Goal: Find specific page/section: Find specific page/section

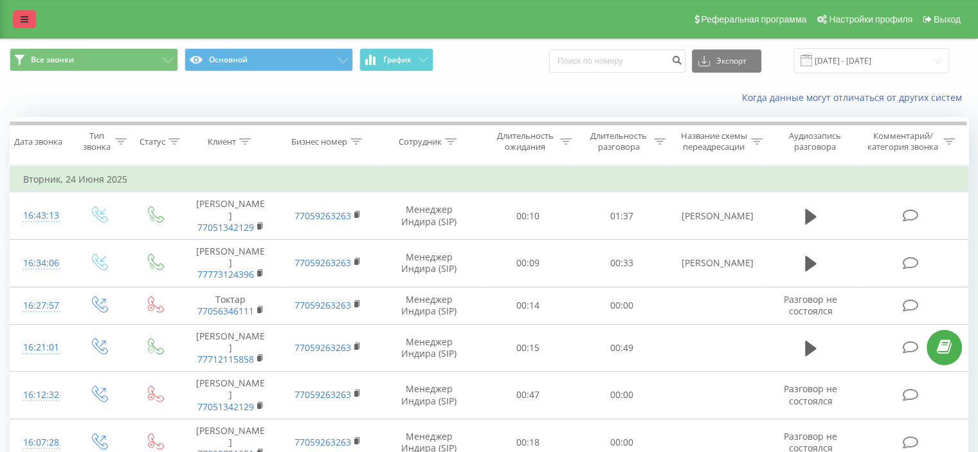
click at [32, 19] on link at bounding box center [24, 19] width 23 height 18
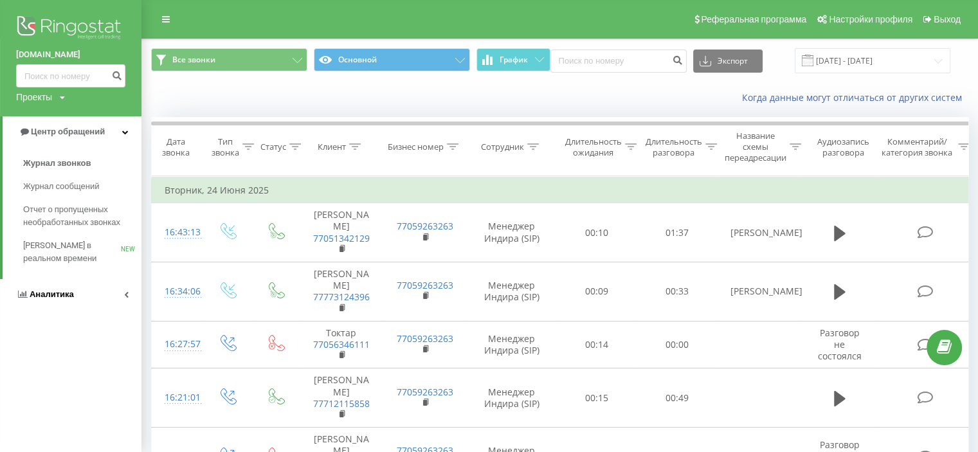
click at [74, 295] on link "Аналитика" at bounding box center [70, 294] width 141 height 31
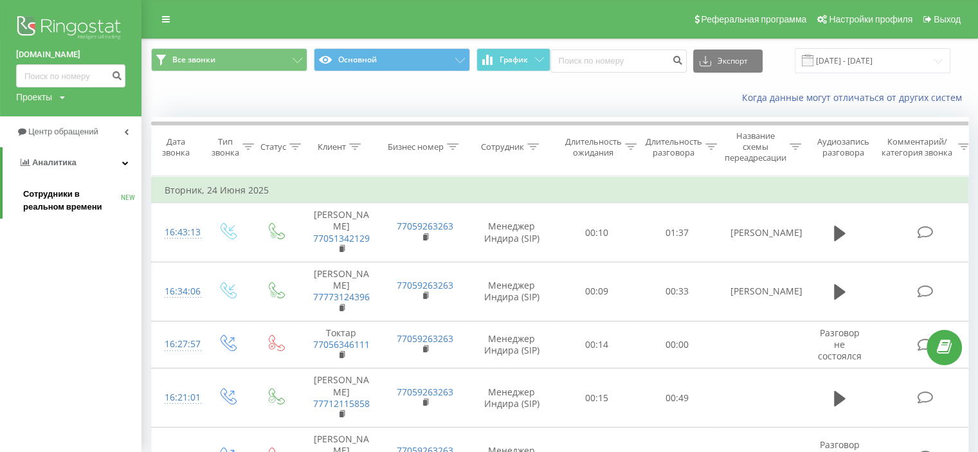
click at [60, 197] on span "Сотрудники в реальном времени" at bounding box center [72, 201] width 98 height 26
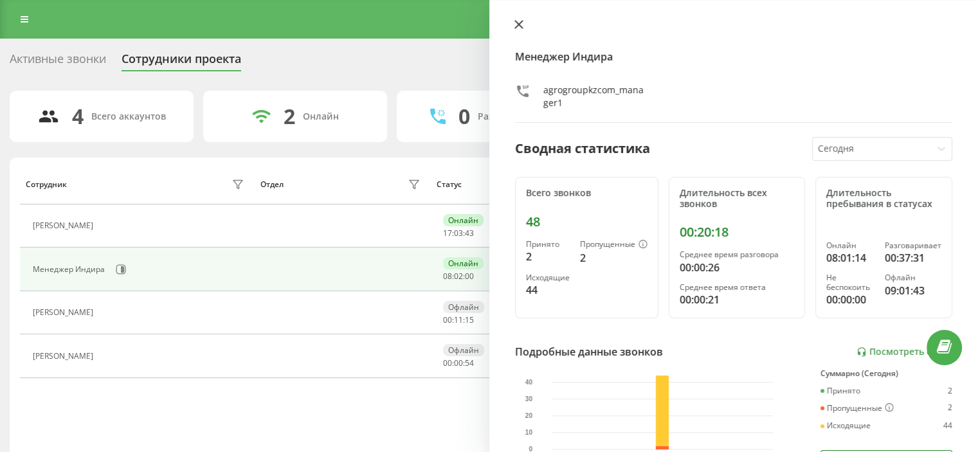
click at [522, 21] on icon at bounding box center [518, 25] width 8 height 8
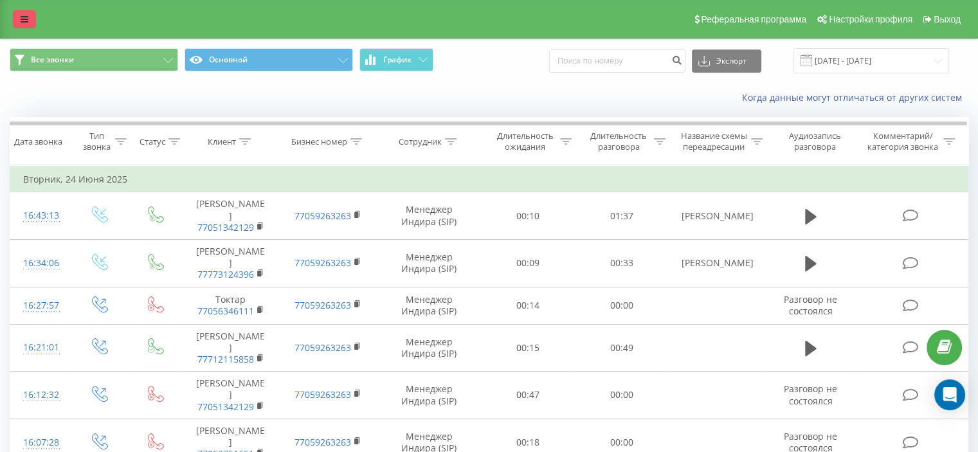
click at [28, 18] on icon at bounding box center [25, 19] width 8 height 9
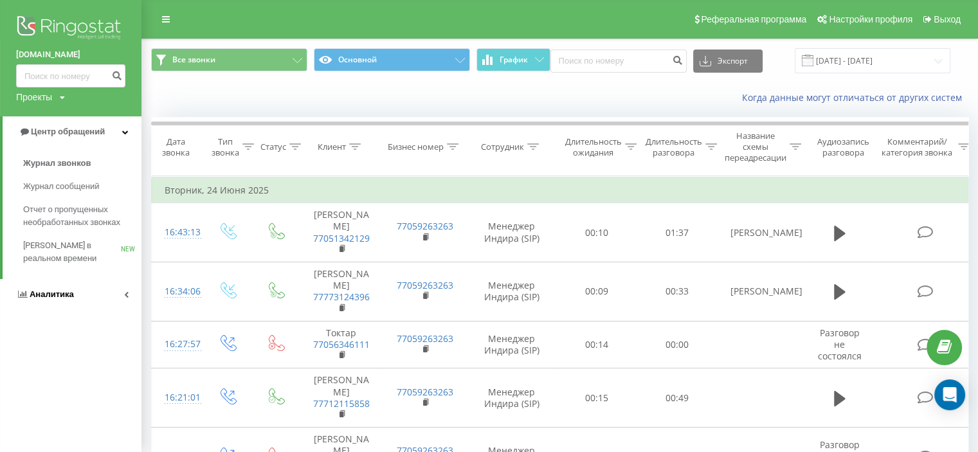
click at [44, 290] on span "Аналитика" at bounding box center [52, 294] width 44 height 10
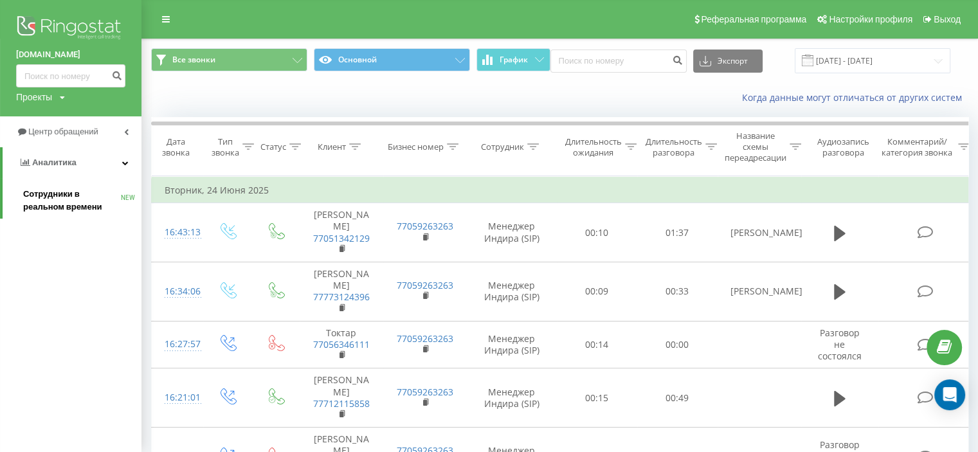
click at [55, 197] on span "Сотрудники в реальном времени" at bounding box center [72, 201] width 98 height 26
click at [78, 192] on span "Сотрудники в реальном времени" at bounding box center [72, 201] width 98 height 26
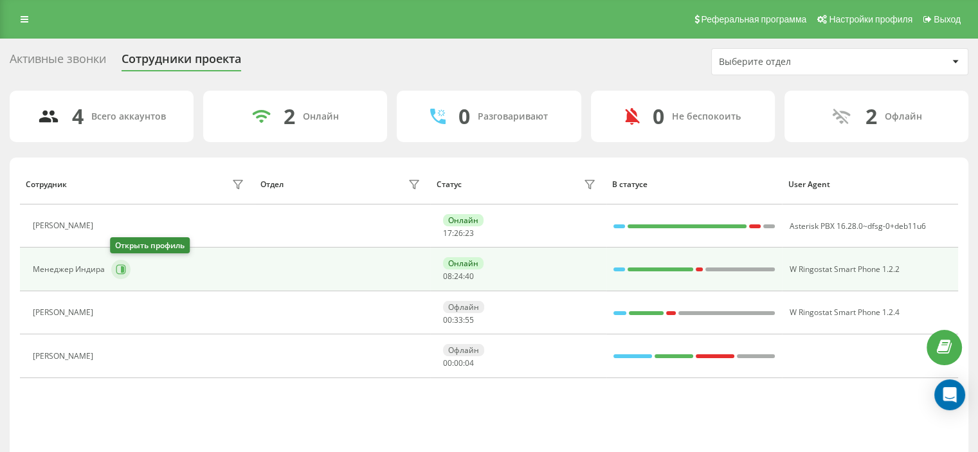
click at [129, 268] on button at bounding box center [120, 269] width 19 height 19
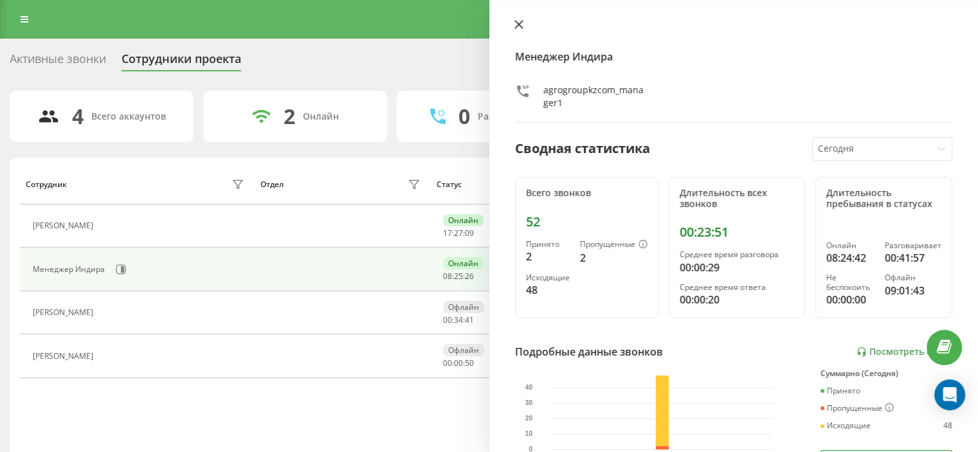
click at [516, 27] on icon at bounding box center [518, 25] width 8 height 8
